Goal: Task Accomplishment & Management: Manage account settings

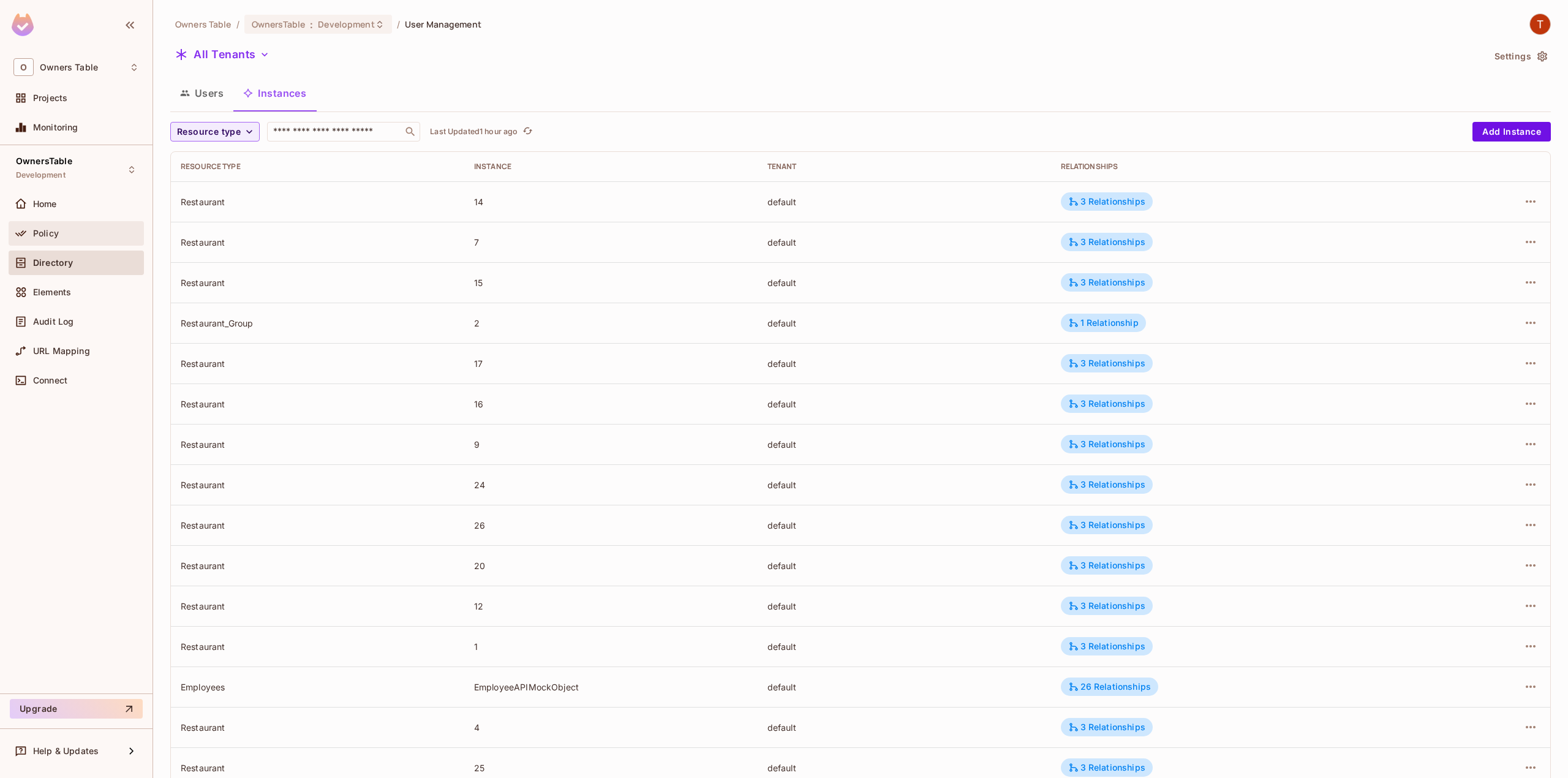
click at [30, 226] on div at bounding box center [23, 234] width 19 height 15
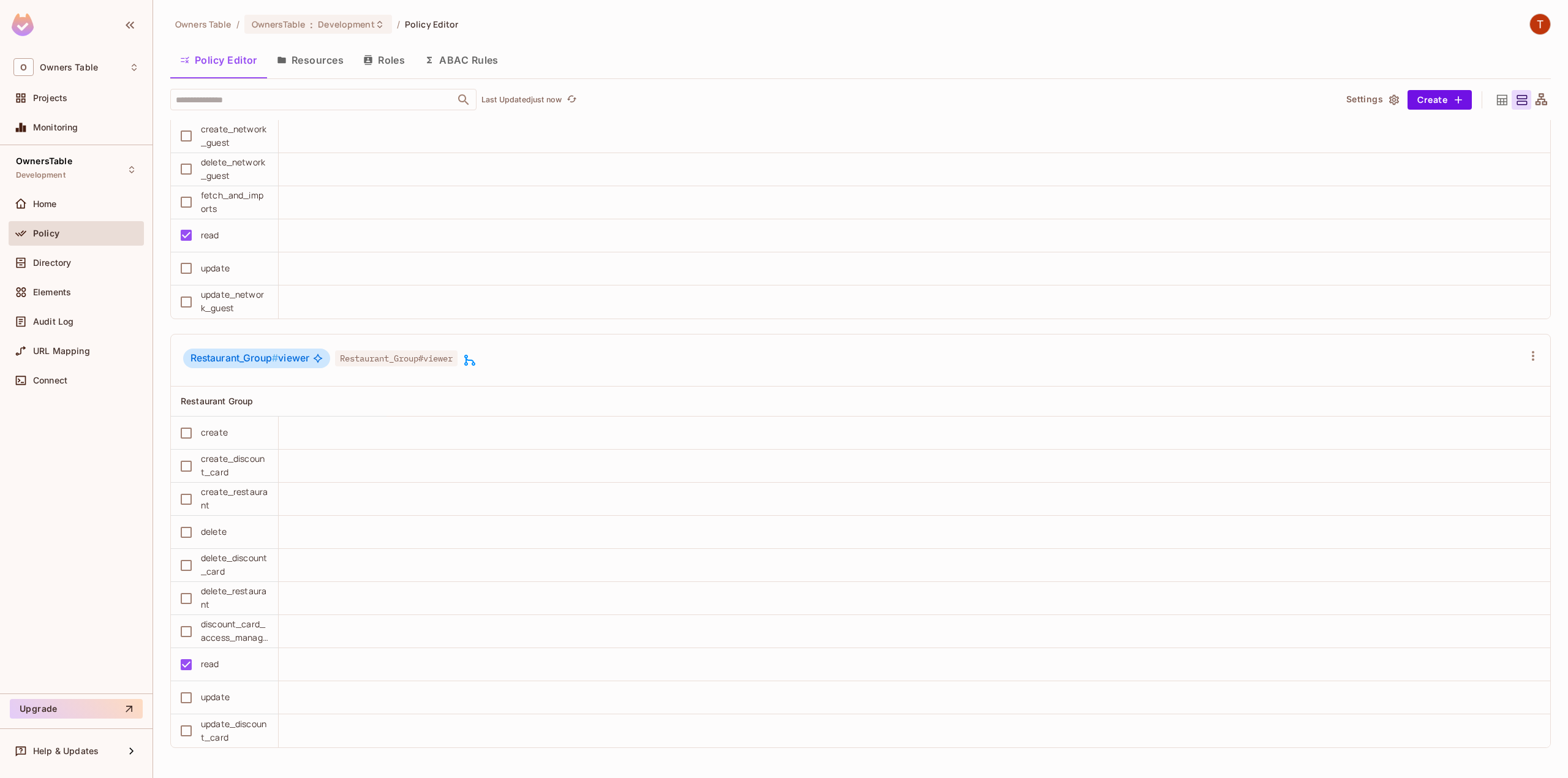
scroll to position [1, 0]
click at [320, 49] on button "Resources" at bounding box center [310, 59] width 86 height 31
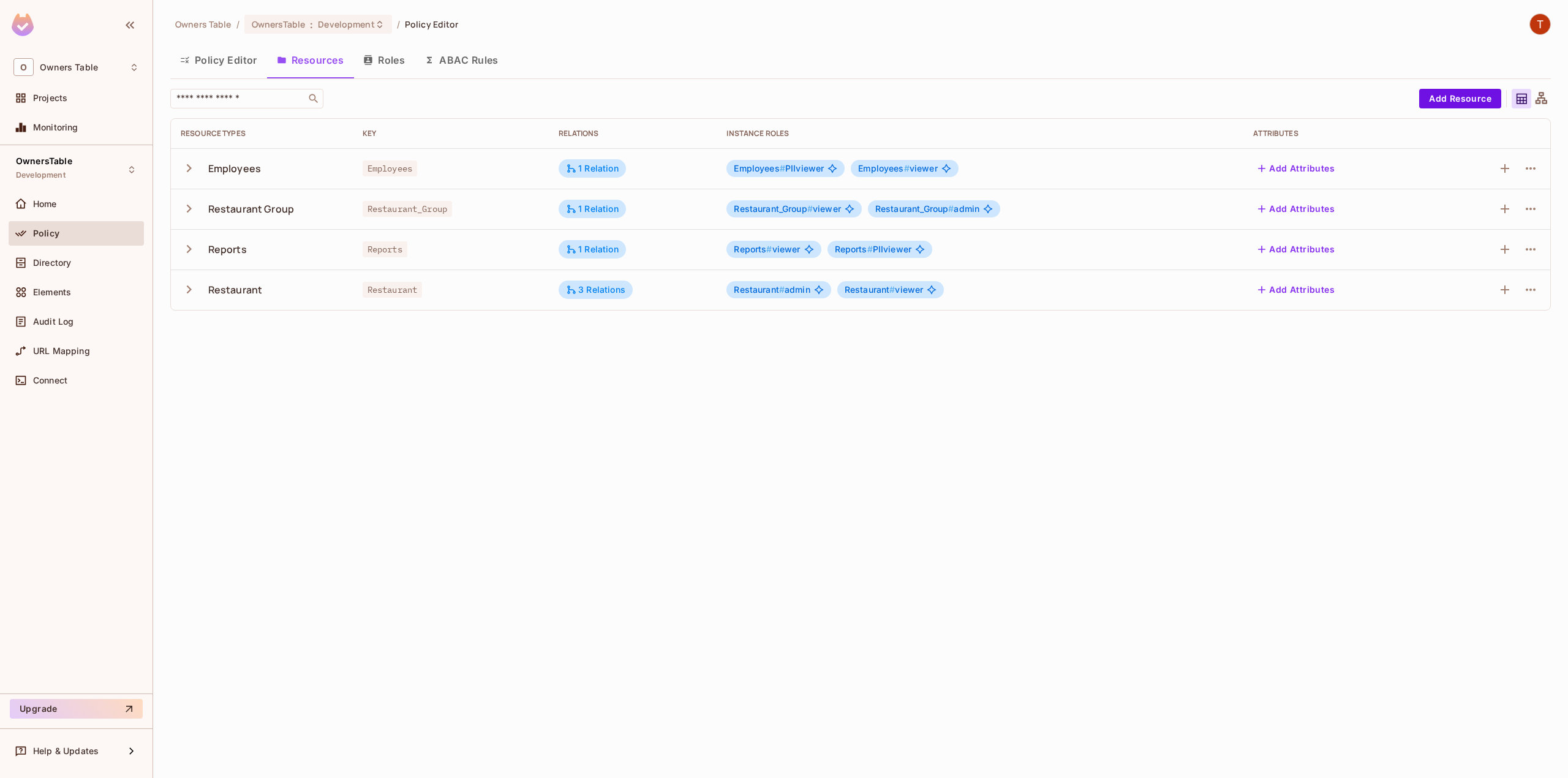
click at [395, 54] on button "Roles" at bounding box center [384, 60] width 61 height 31
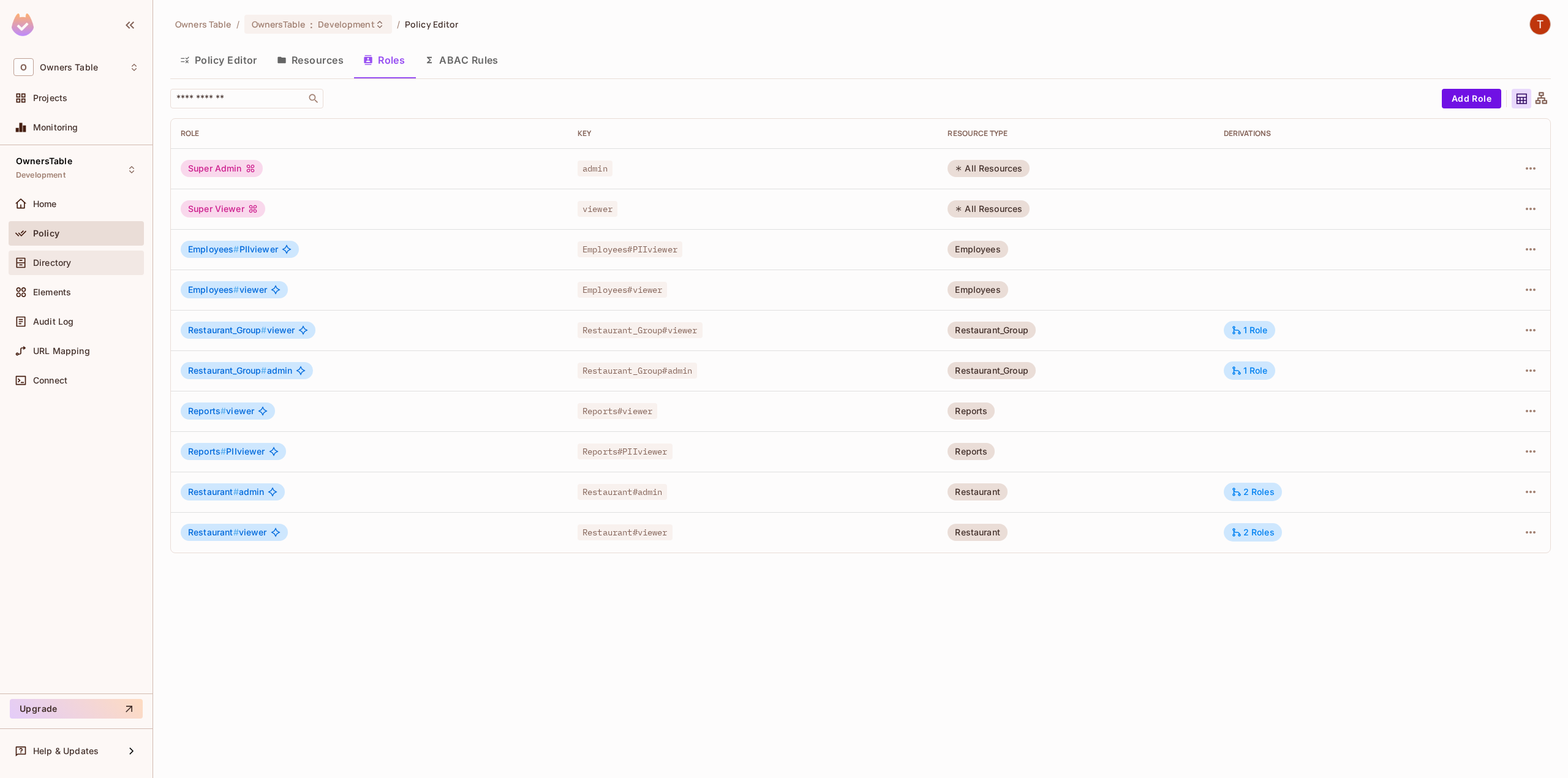
click at [67, 255] on div "Directory" at bounding box center [76, 263] width 126 height 15
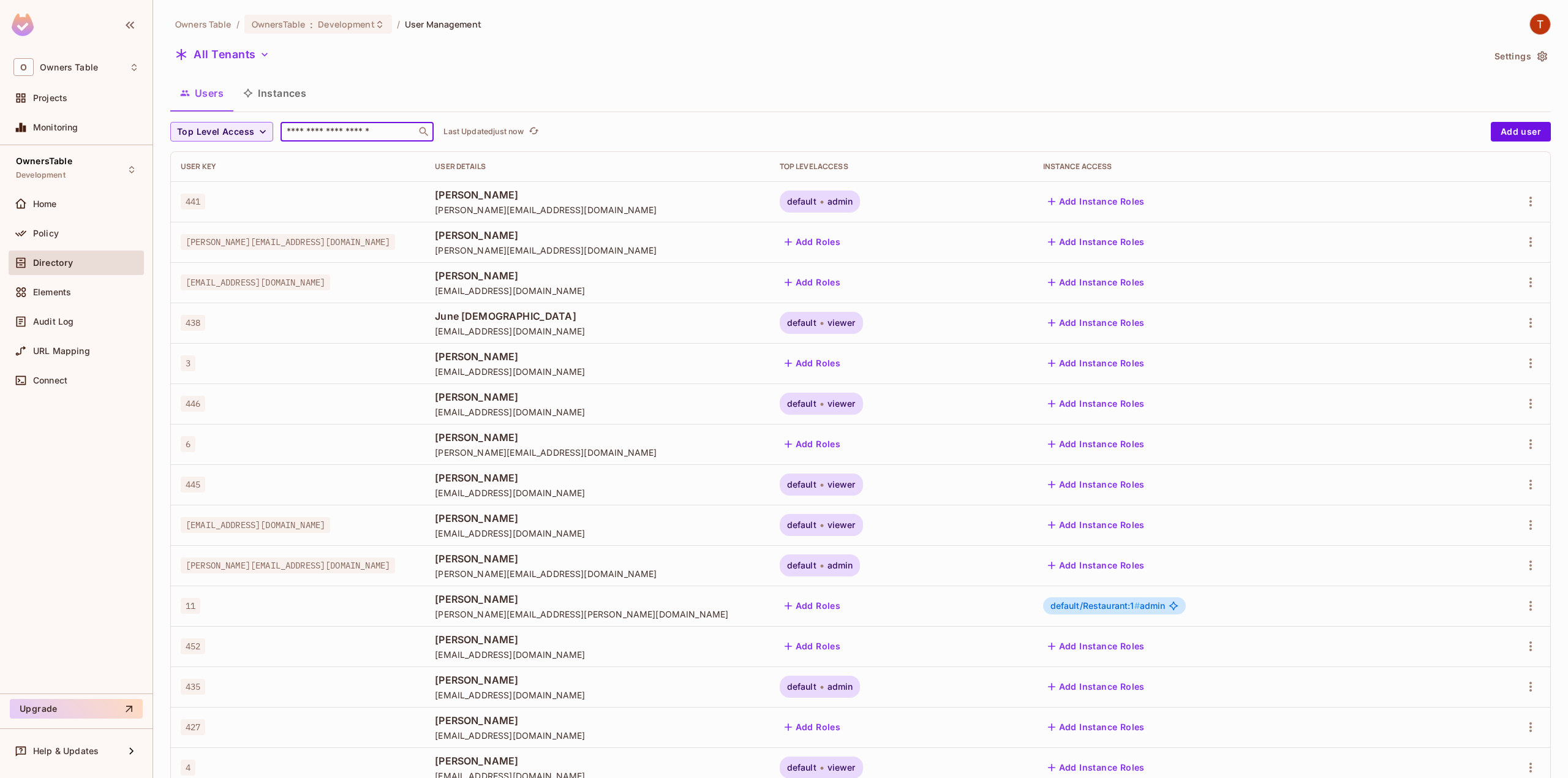
click at [360, 128] on input "text" at bounding box center [348, 132] width 129 height 12
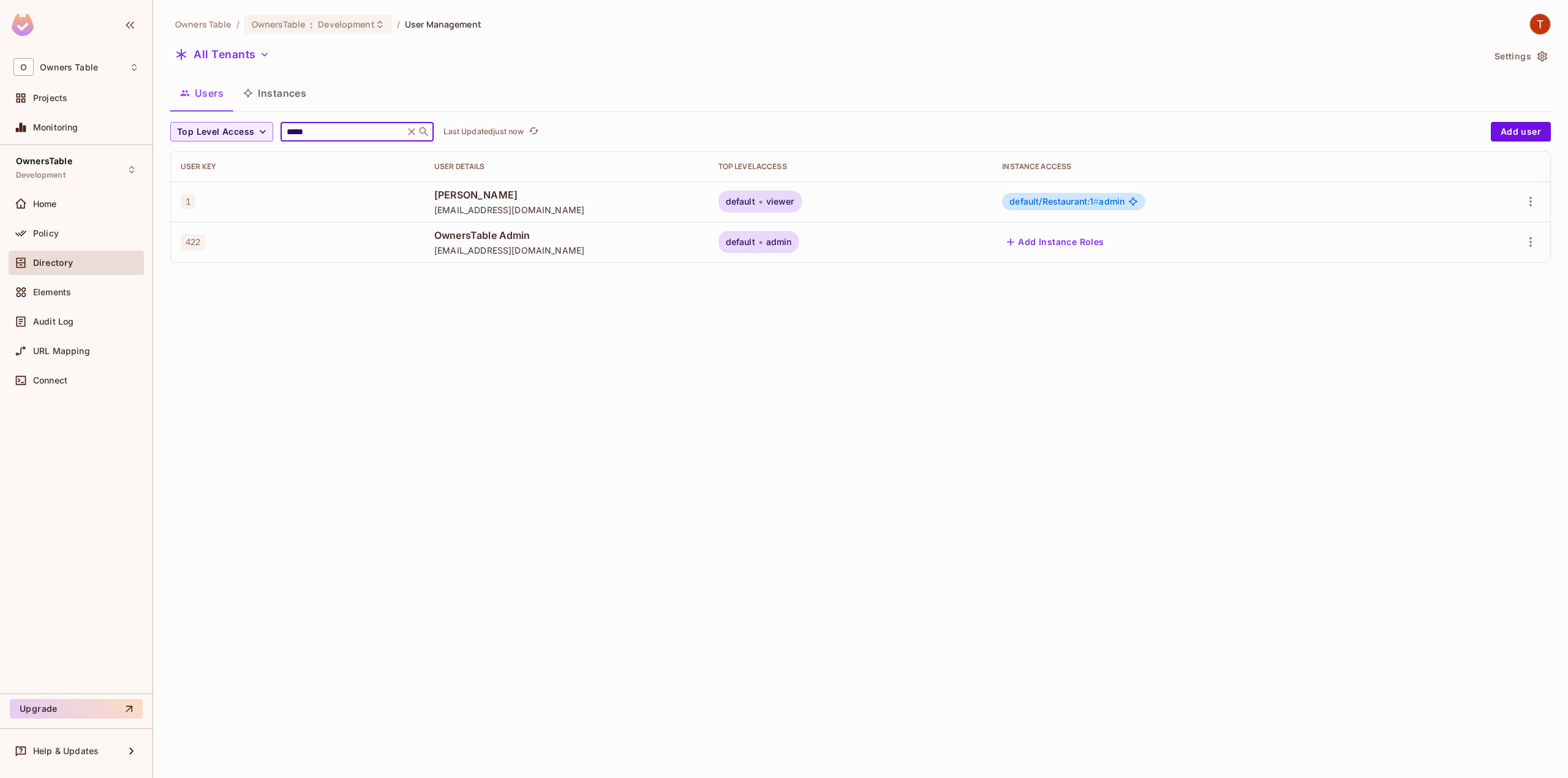
type input "*****"
click at [794, 200] on span "viewer" at bounding box center [780, 202] width 28 height 10
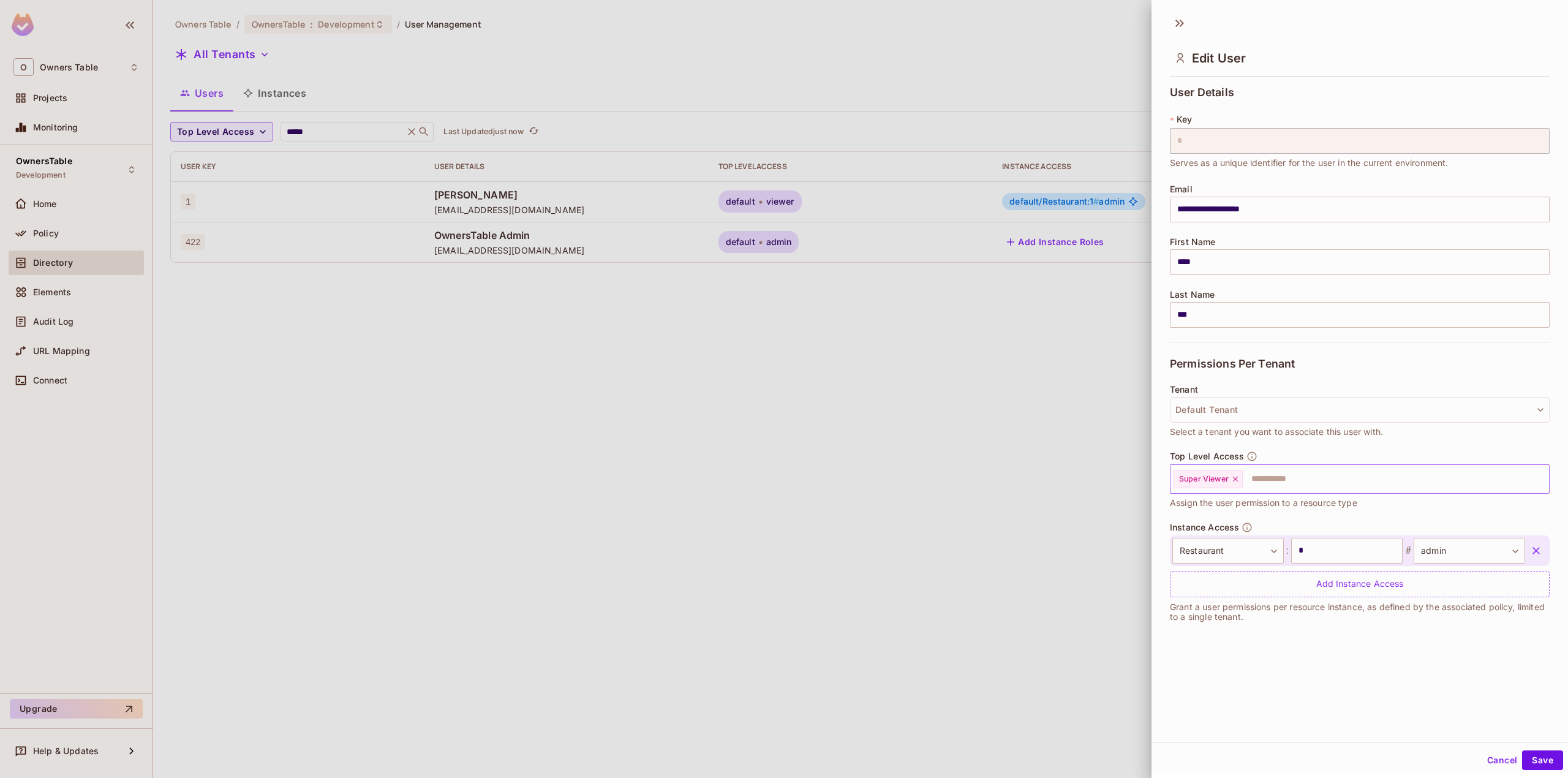
click at [1237, 480] on icon at bounding box center [1235, 479] width 9 height 9
click at [1238, 481] on input "text" at bounding box center [1349, 478] width 353 height 24
click at [1238, 556] on body "**********" at bounding box center [784, 389] width 1568 height 778
click at [1235, 632] on li "Restaurant Group" at bounding box center [1220, 631] width 112 height 22
click at [1357, 553] on input "*" at bounding box center [1347, 550] width 112 height 26
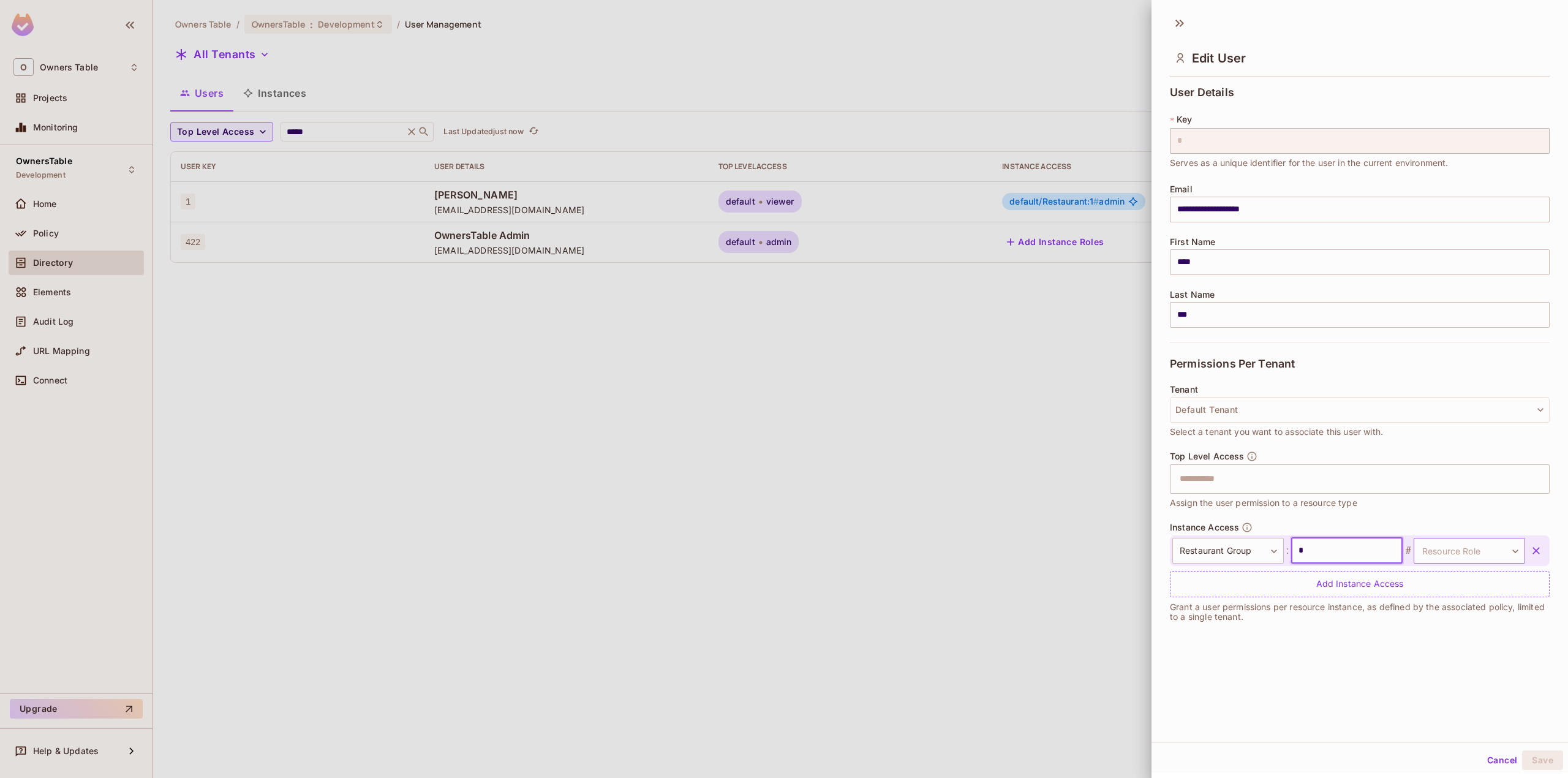
click at [1422, 551] on body "**********" at bounding box center [784, 389] width 1568 height 778
click at [1429, 611] on li "viewer" at bounding box center [1444, 609] width 112 height 22
click at [1532, 762] on button "Save" at bounding box center [1542, 759] width 41 height 19
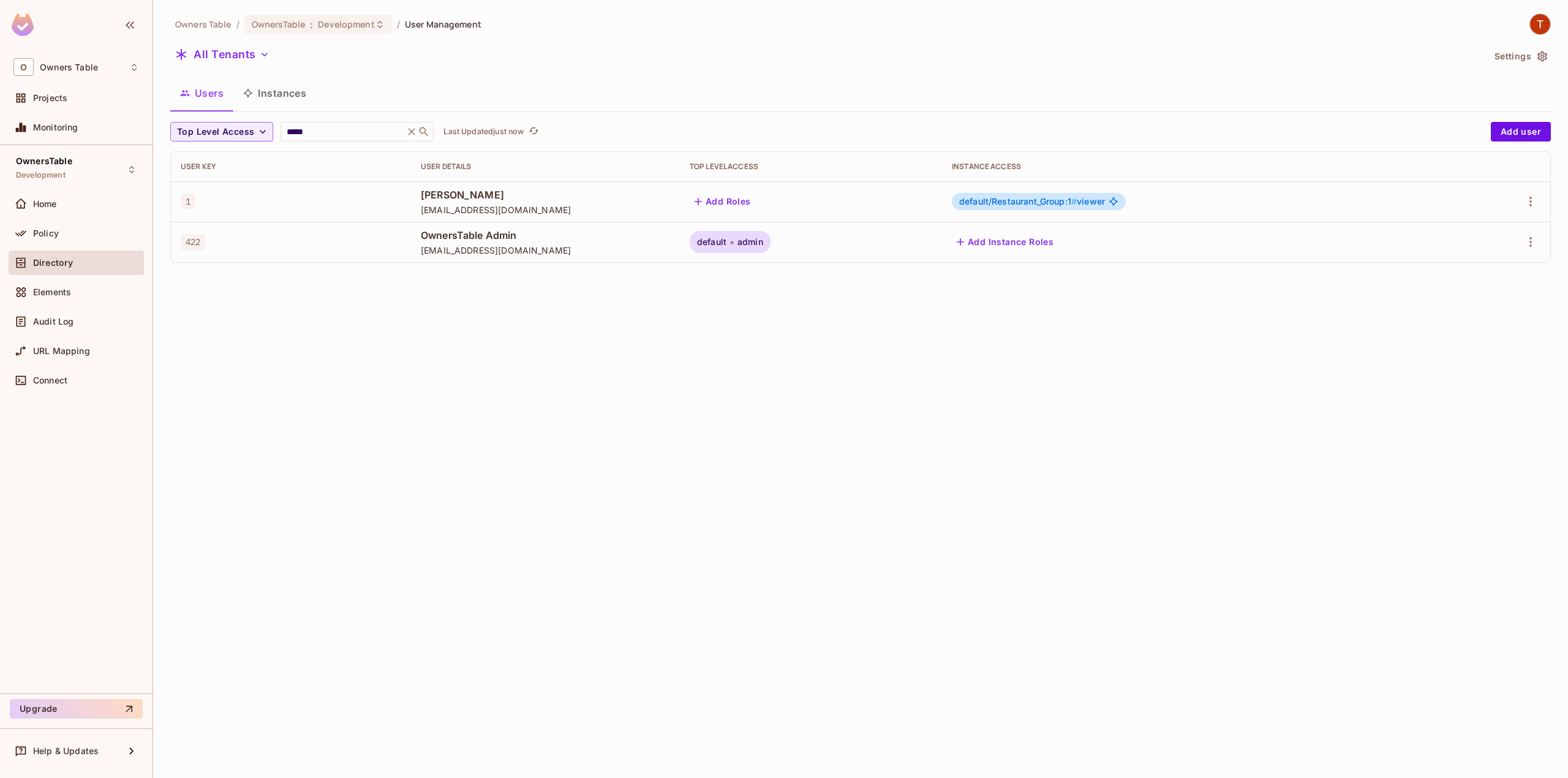
click at [534, 375] on div "Owners Table / OwnersTable : Development / User Management All Tenants Settings…" at bounding box center [860, 389] width 1415 height 778
click at [1027, 202] on span "default/Restaurant_Group:1 #" at bounding box center [1018, 201] width 117 height 11
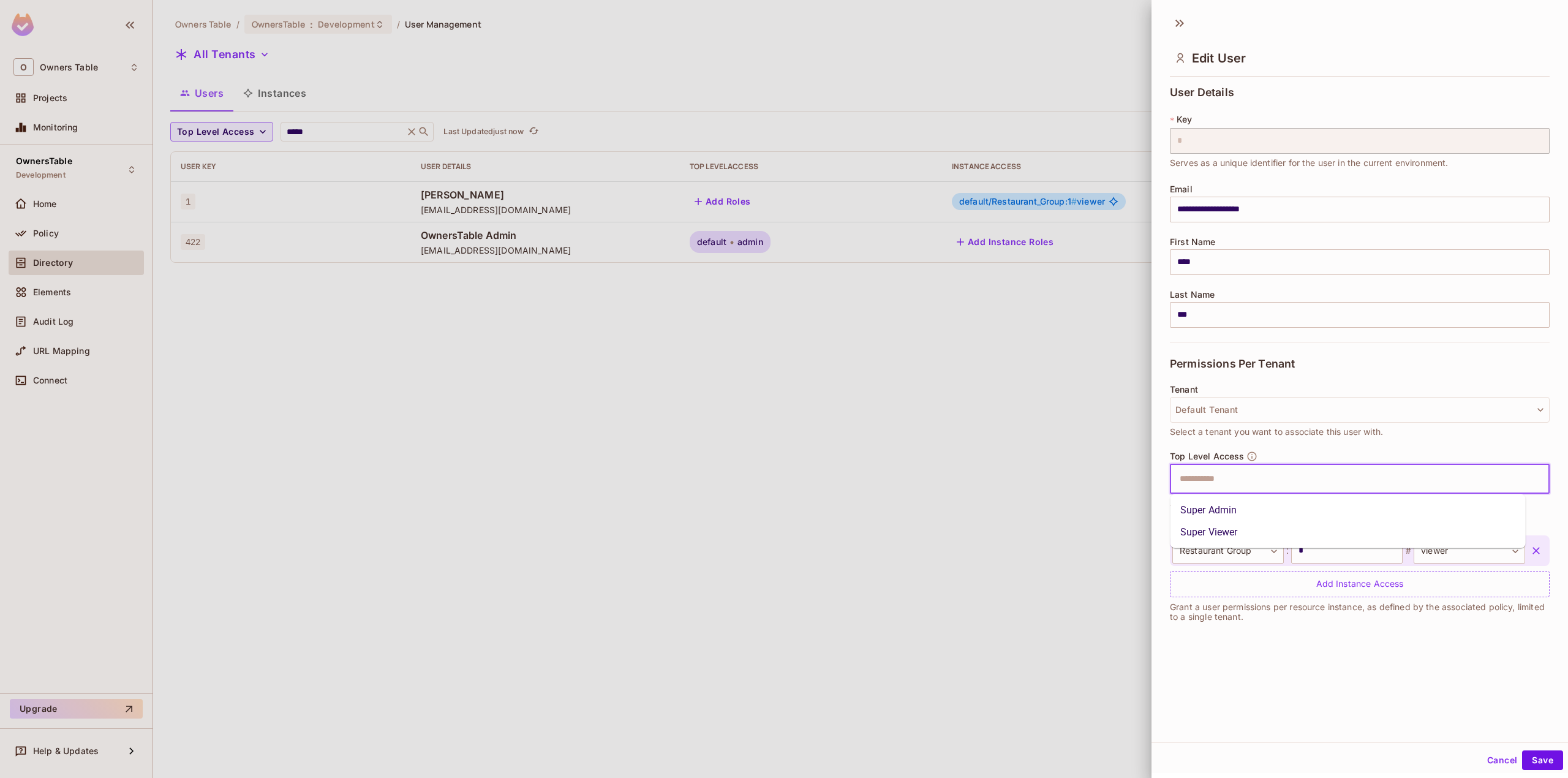
click at [1250, 484] on input "text" at bounding box center [1349, 478] width 353 height 24
click at [1253, 508] on li "Super Admin" at bounding box center [1348, 510] width 355 height 22
click at [1530, 549] on icon "button" at bounding box center [1536, 551] width 12 height 12
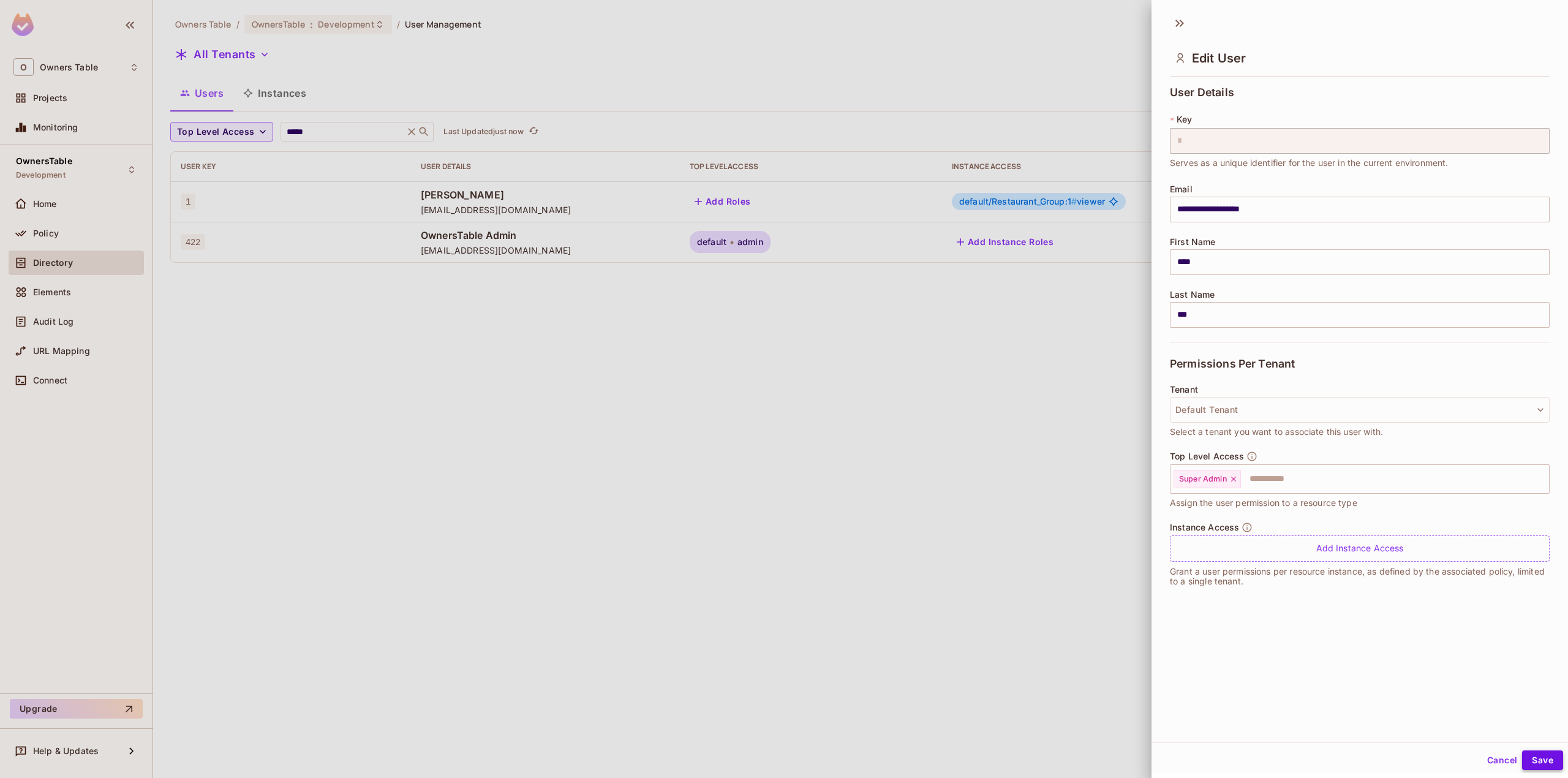
click at [1529, 758] on button "Save" at bounding box center [1542, 759] width 41 height 19
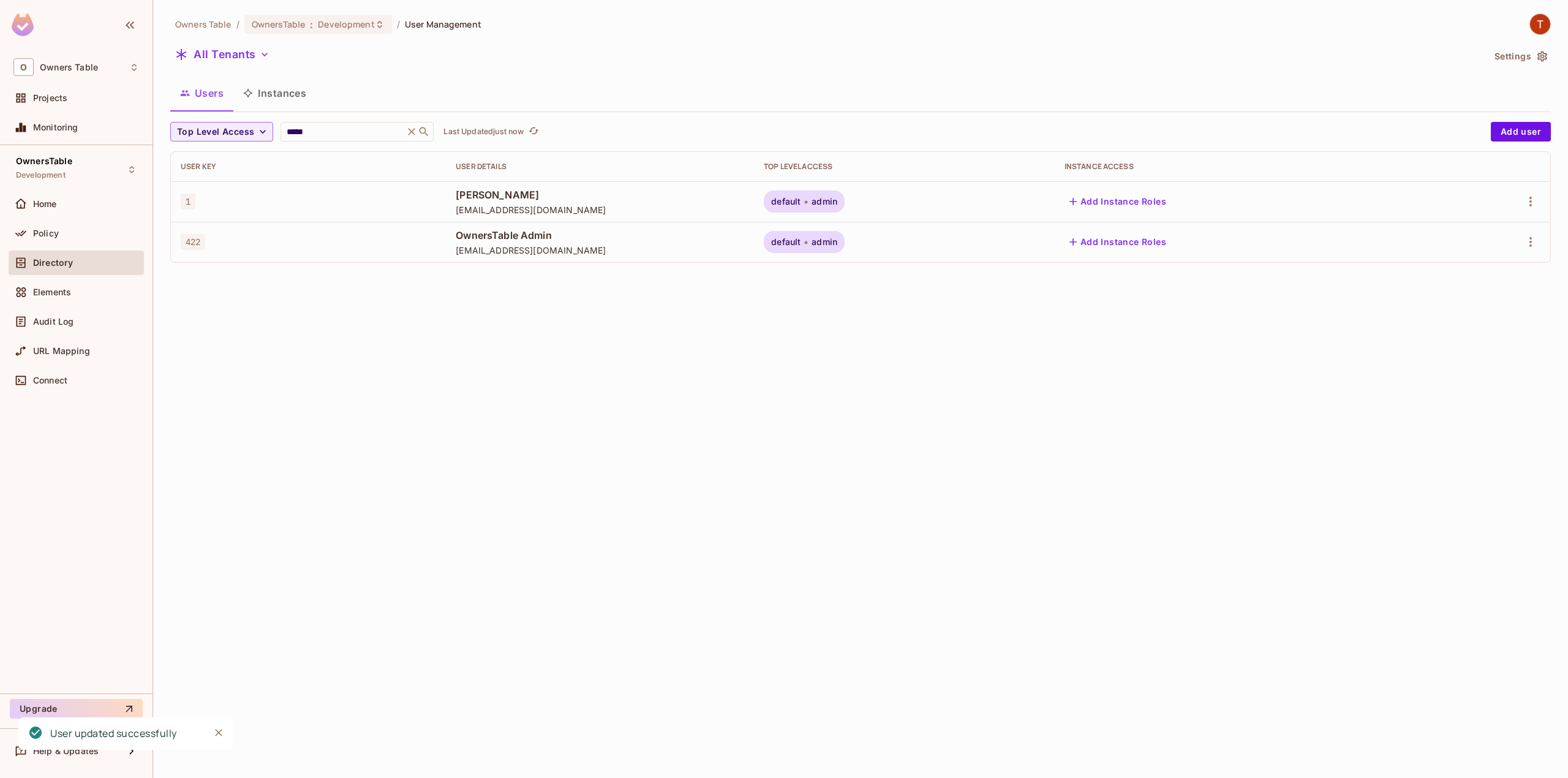
click at [801, 202] on span "default" at bounding box center [786, 202] width 29 height 10
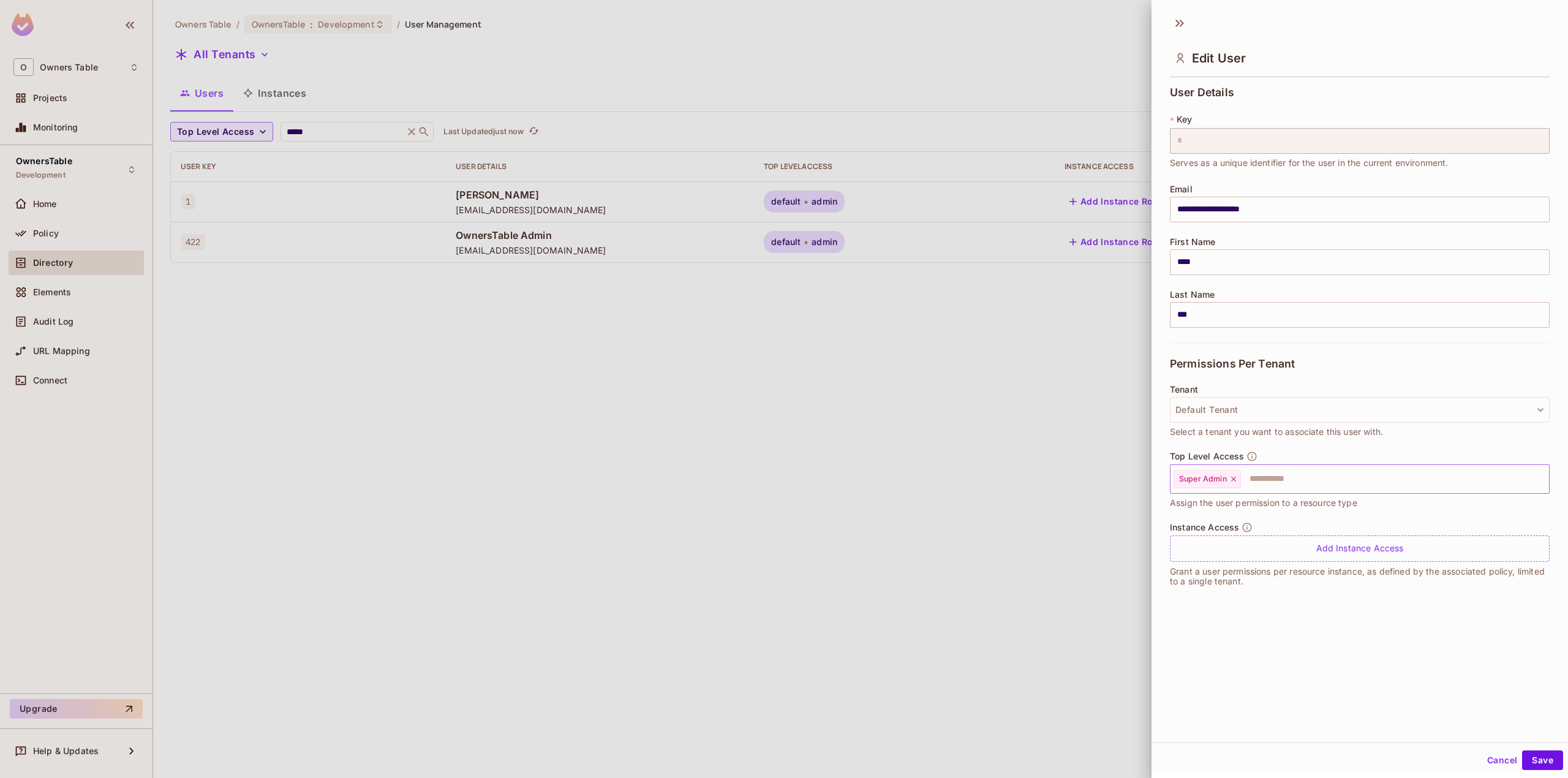
click at [1230, 478] on icon at bounding box center [1233, 479] width 9 height 9
click at [1230, 545] on div "Add Instance Access" at bounding box center [1359, 548] width 380 height 26
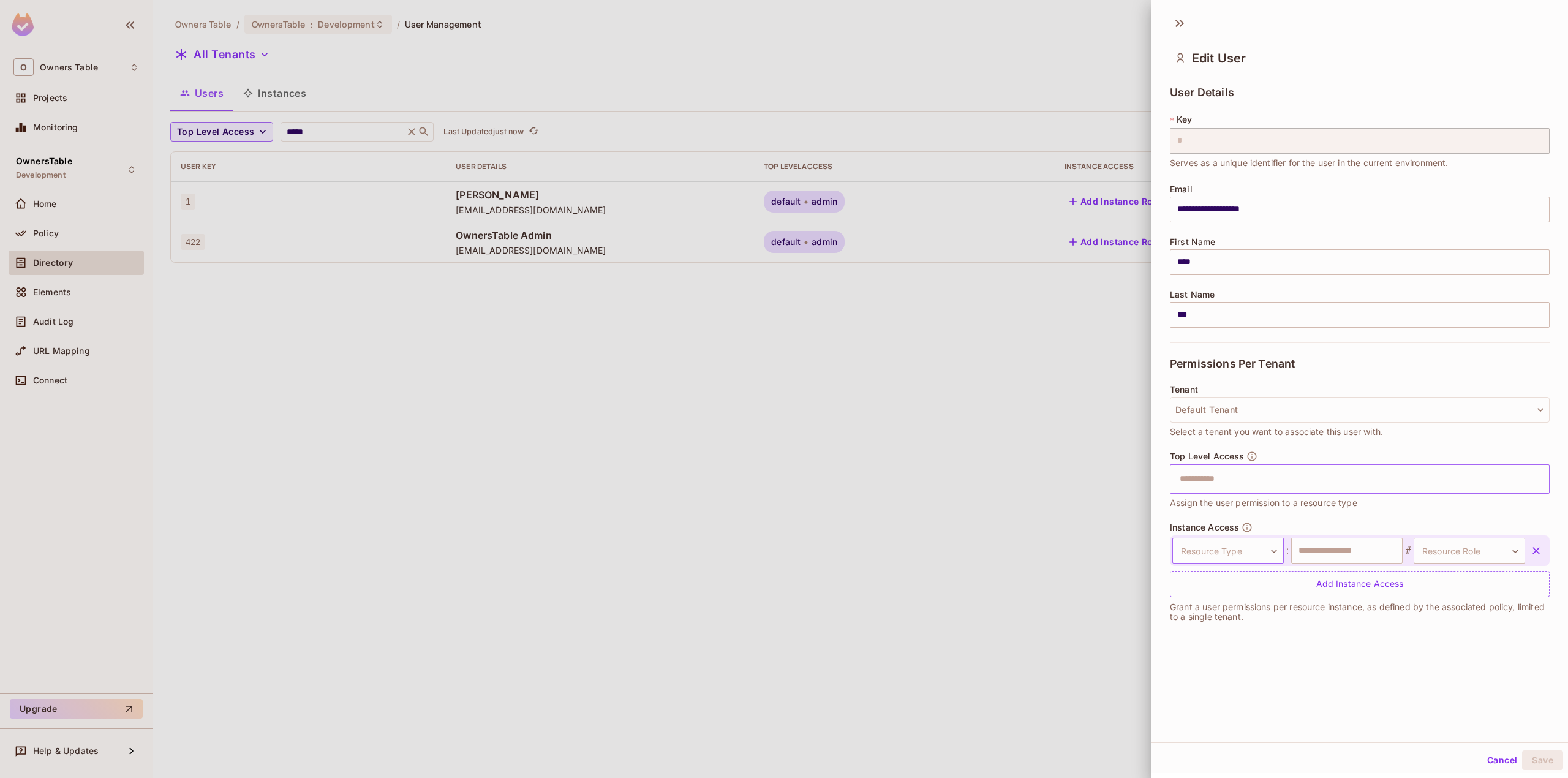
click at [1216, 558] on body "**********" at bounding box center [784, 389] width 1568 height 778
click at [1216, 625] on li "Restaurant Group" at bounding box center [1220, 631] width 112 height 22
click at [1311, 545] on input "text" at bounding box center [1347, 550] width 112 height 26
type input "*"
click at [1465, 551] on body "**********" at bounding box center [784, 389] width 1568 height 778
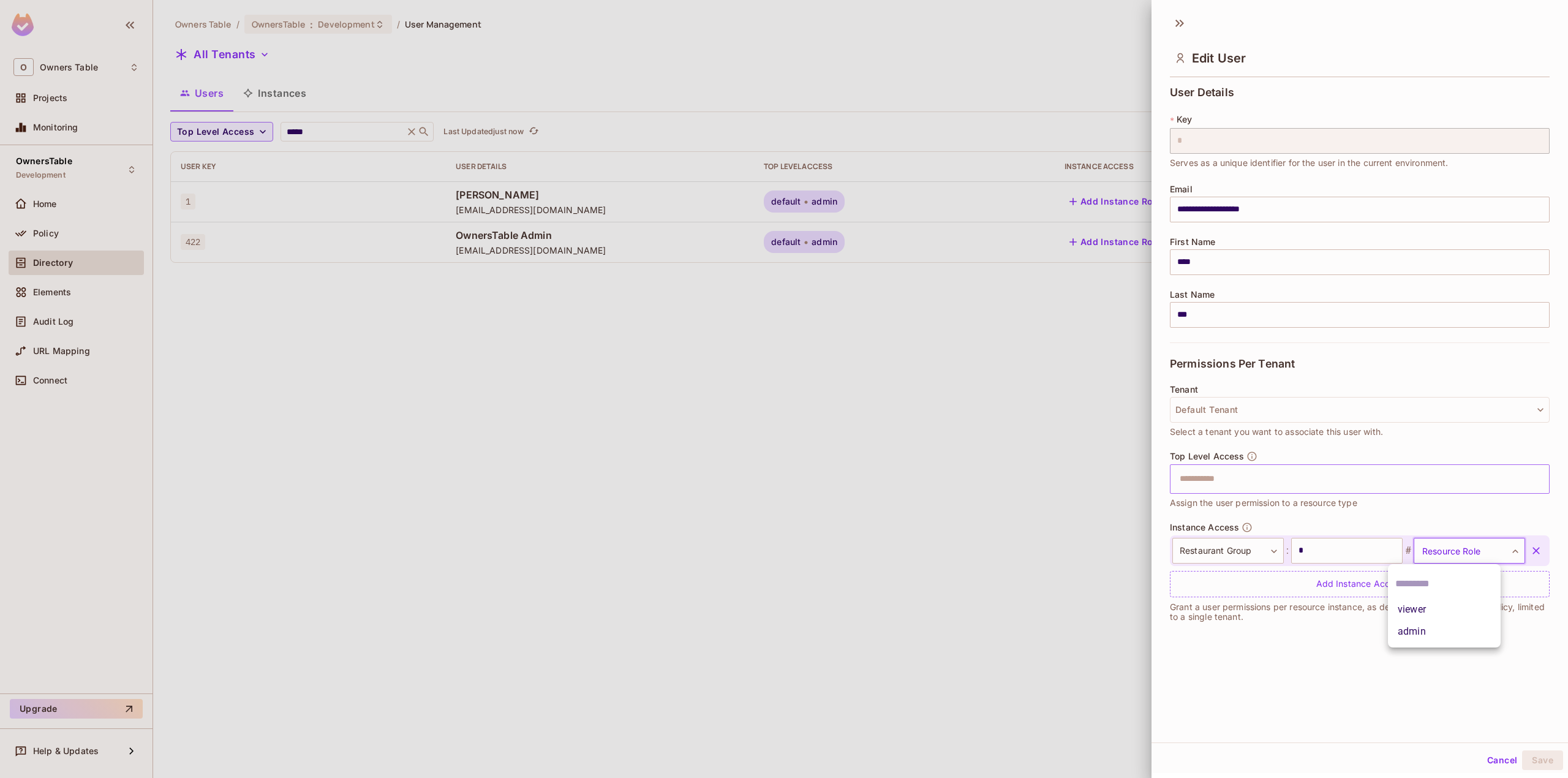
click at [1423, 605] on li "viewer" at bounding box center [1444, 609] width 112 height 22
click at [1524, 756] on button "Save" at bounding box center [1542, 759] width 41 height 19
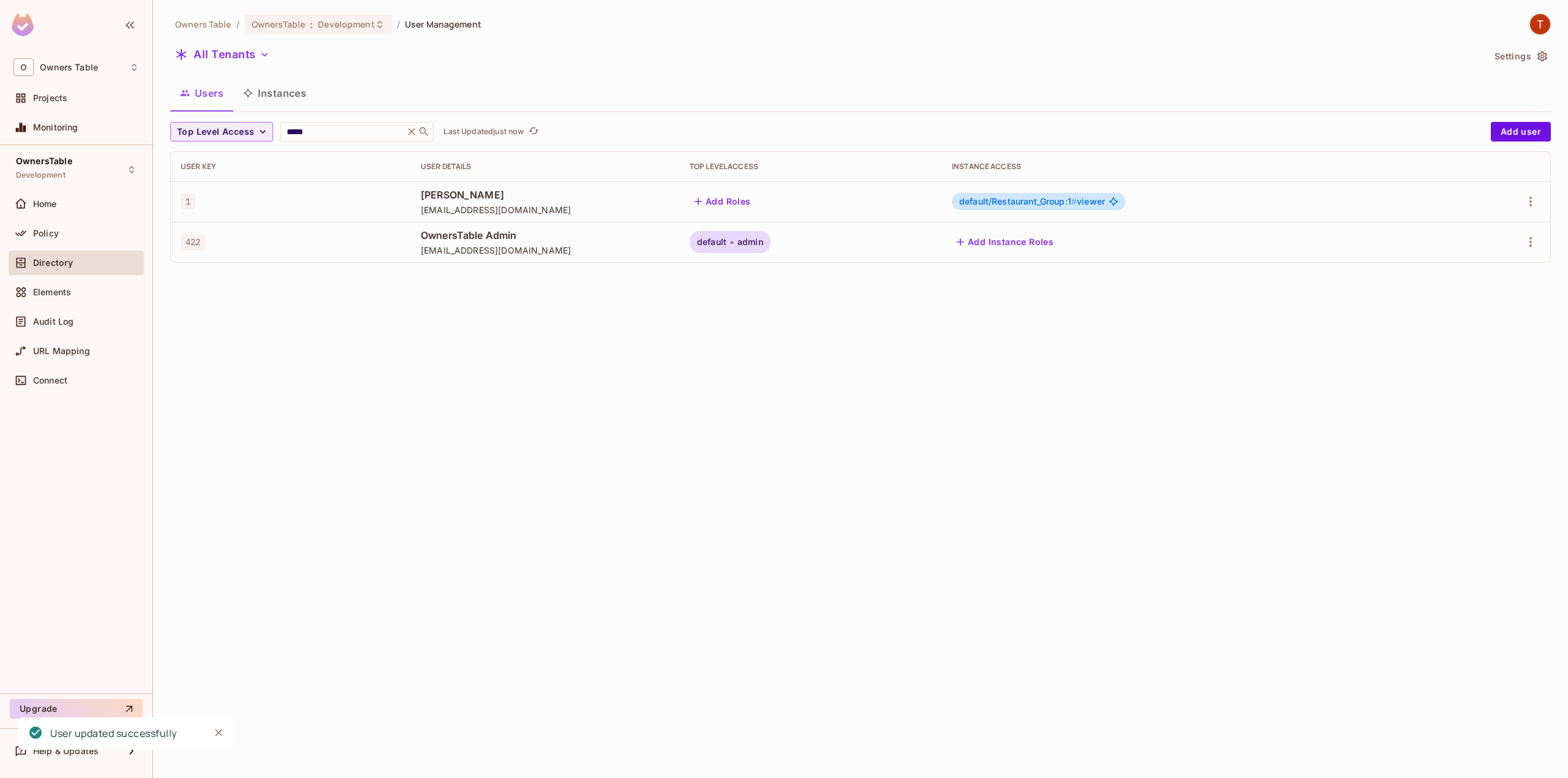
click at [1005, 204] on span "default/Restaurant_Group:1 #" at bounding box center [1018, 201] width 117 height 11
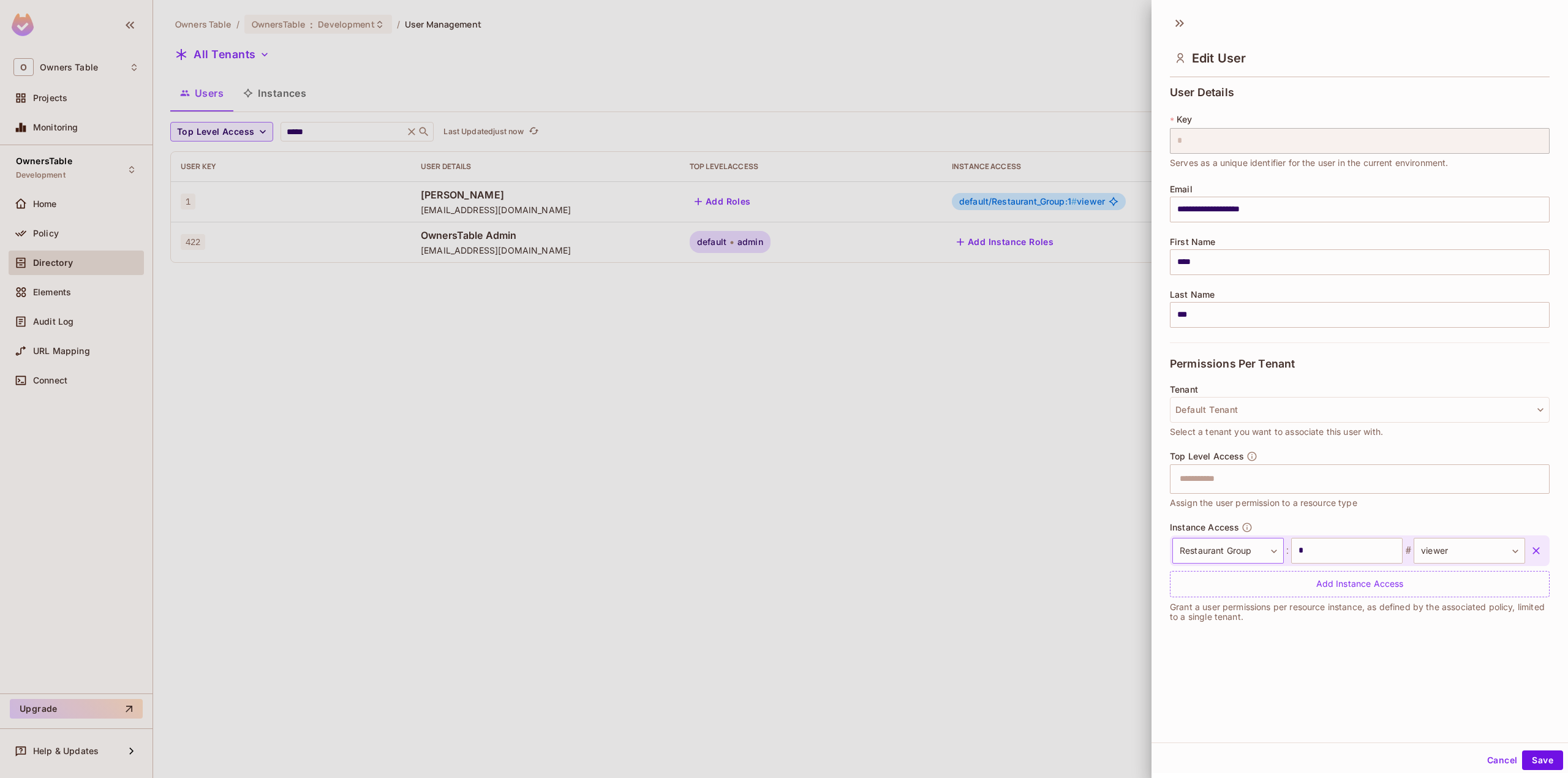
click at [1252, 545] on body "**********" at bounding box center [784, 389] width 1568 height 778
click at [1296, 490] on div at bounding box center [784, 389] width 1568 height 778
click at [1298, 479] on input "text" at bounding box center [1349, 478] width 353 height 24
click at [1316, 515] on li "Super Admin" at bounding box center [1348, 510] width 355 height 22
click at [1530, 549] on icon "button" at bounding box center [1536, 551] width 12 height 12
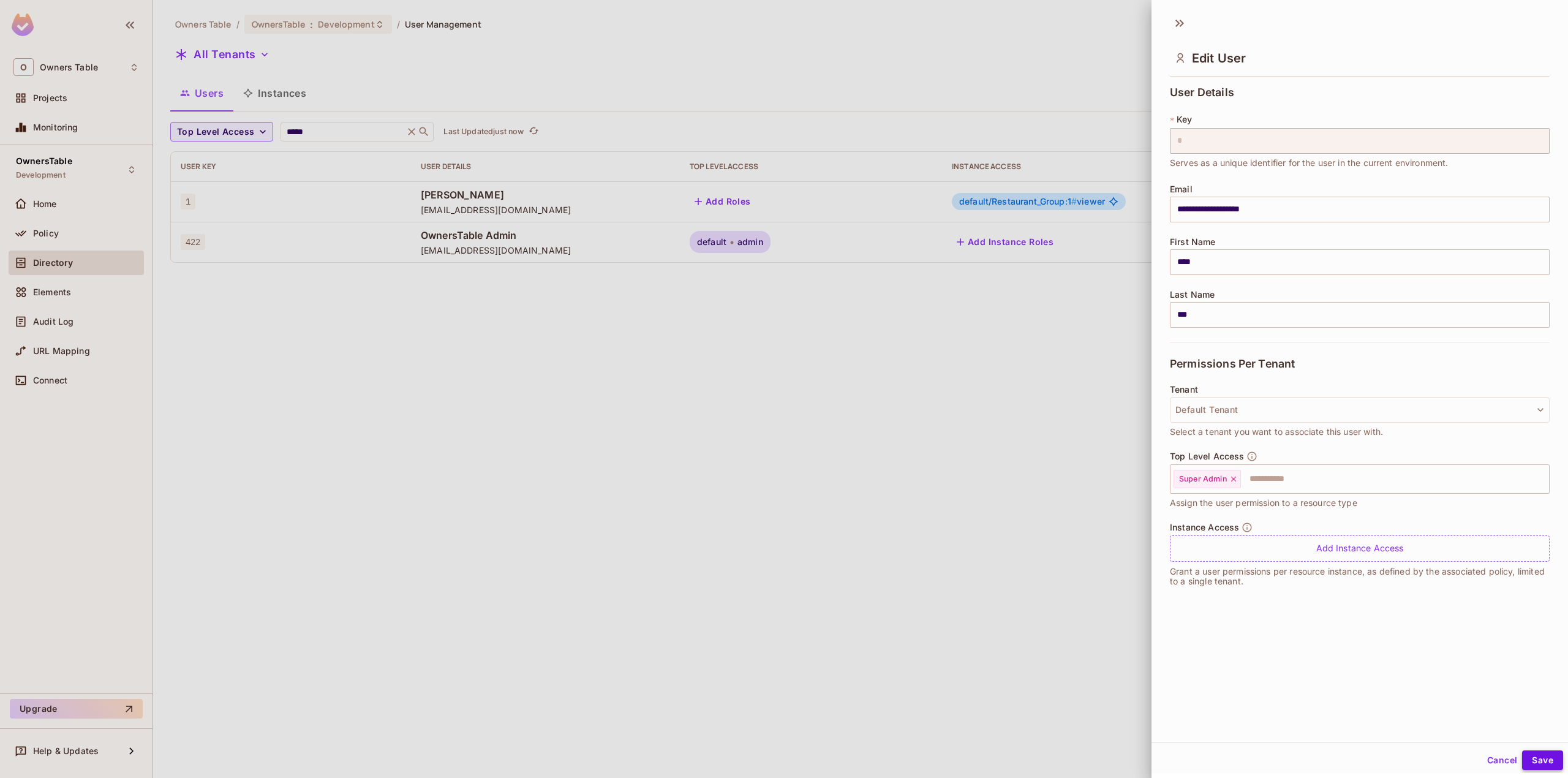
click at [1522, 760] on button "Save" at bounding box center [1542, 759] width 41 height 19
